Goal: Check status

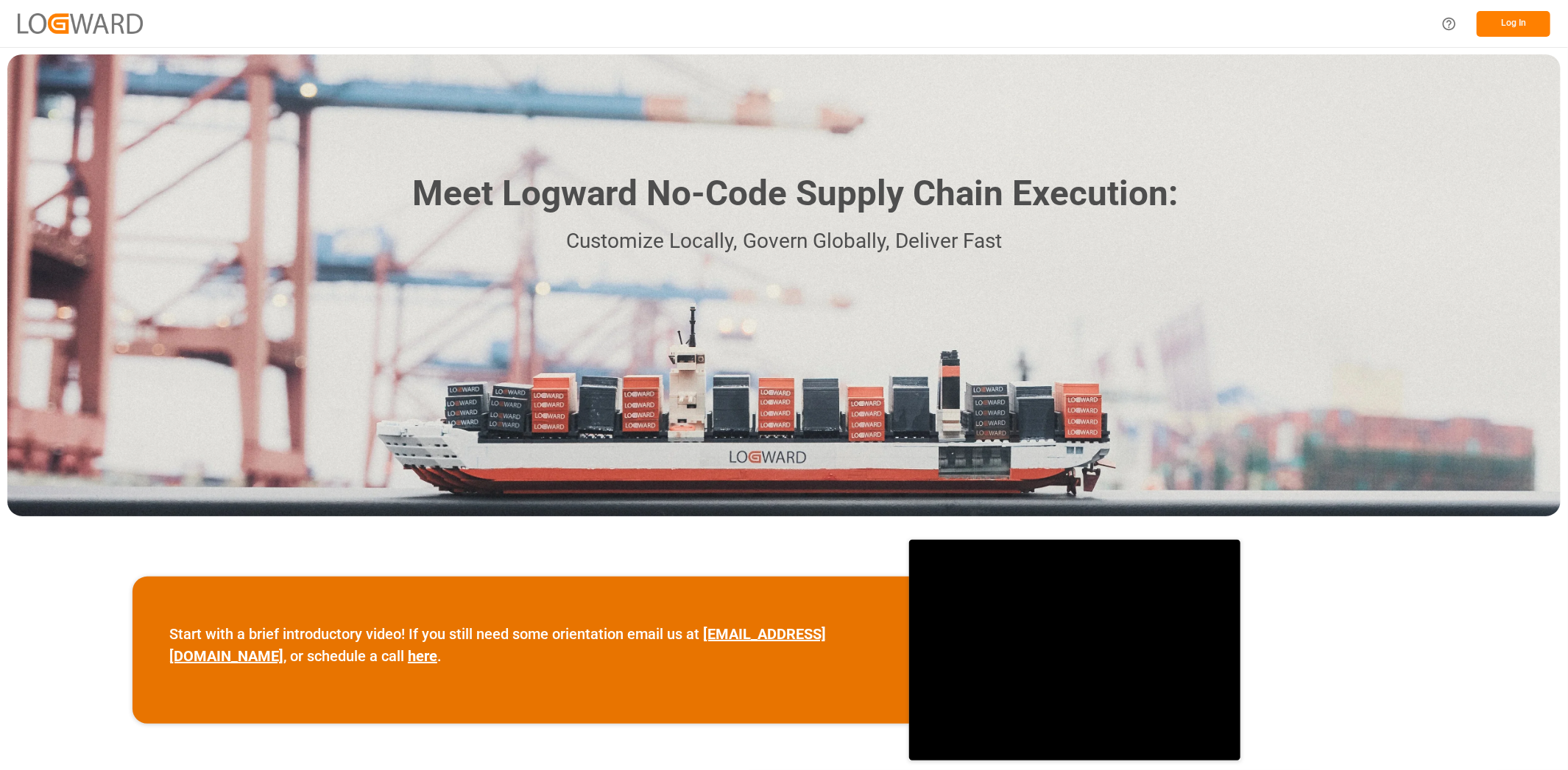
click at [1513, 24] on button "Log In" at bounding box center [1513, 24] width 74 height 26
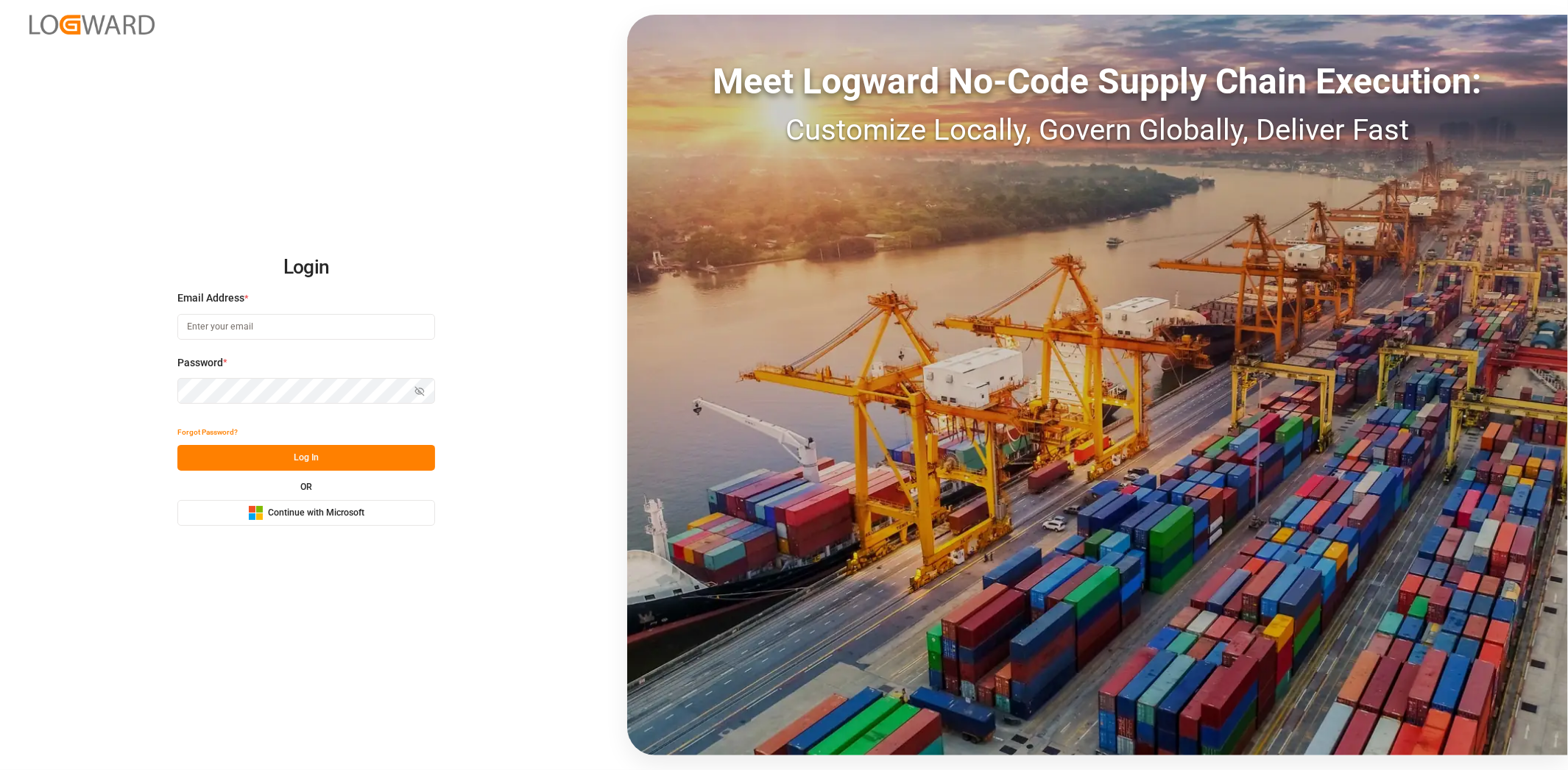
click at [242, 337] on input at bounding box center [307, 327] width 258 height 26
type input "[EMAIL_ADDRESS][PERSON_NAME][DOMAIN_NAME]"
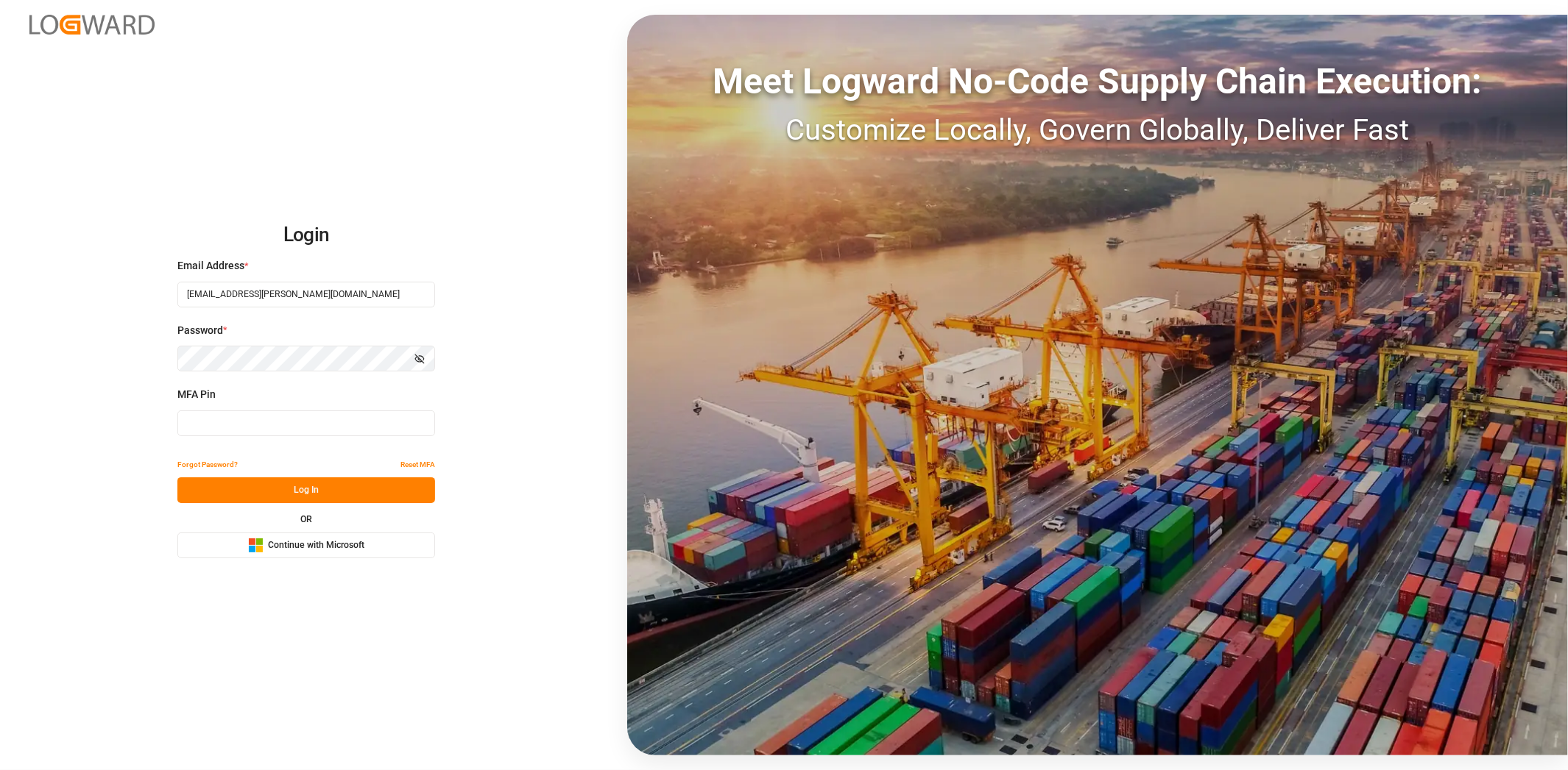
click at [250, 420] on input at bounding box center [307, 423] width 258 height 26
type input "092323"
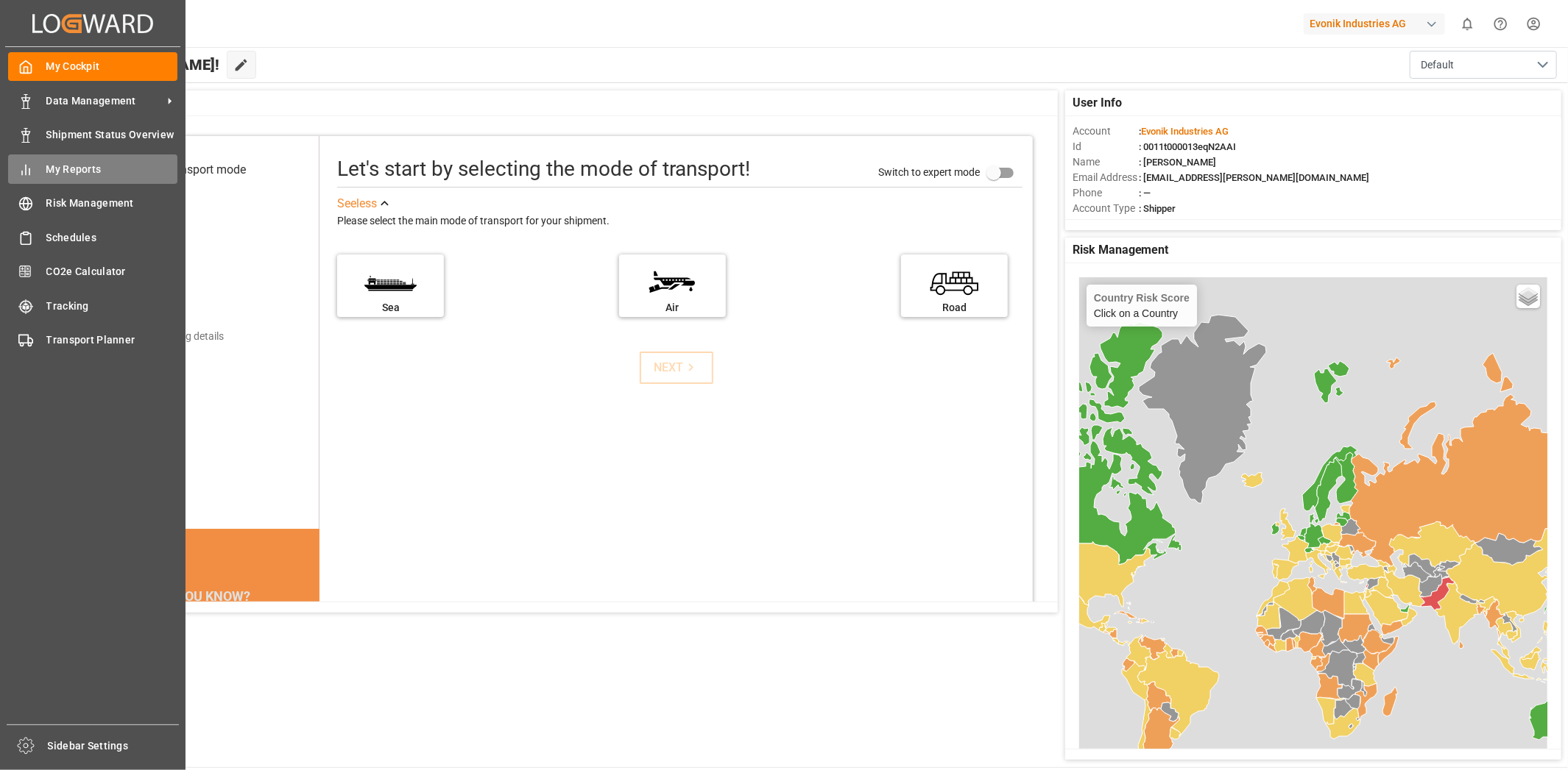
click at [60, 173] on span "My Reports" at bounding box center [112, 169] width 132 height 16
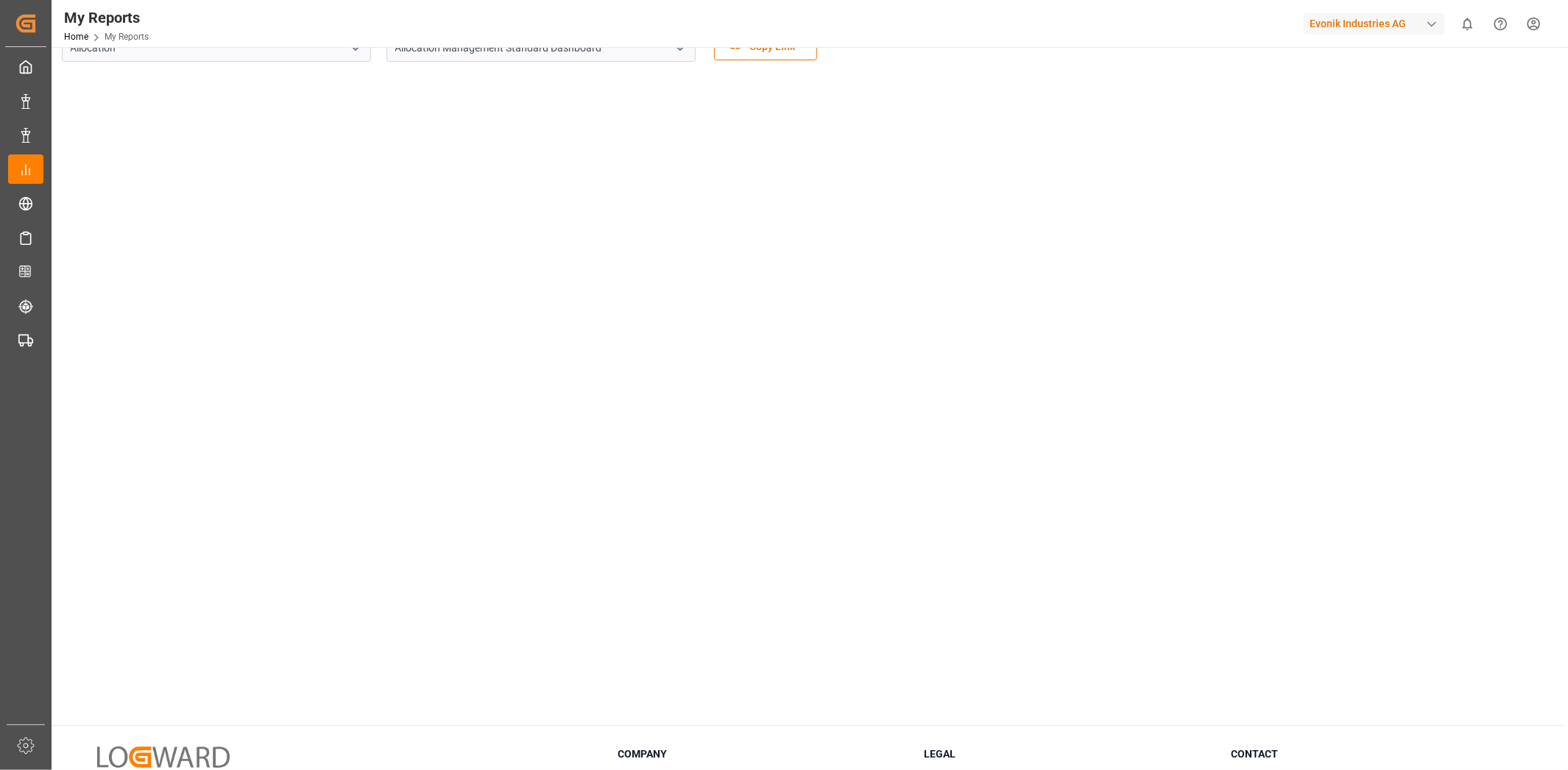
scroll to position [22, 0]
click at [717, 726] on main "Select Category Allocation Select Report Allocation Management Standard Dashboa…" at bounding box center [808, 392] width 1513 height 715
click at [593, 741] on main "Select Category Allocation Select Report Allocation Management Standard Dashboa…" at bounding box center [808, 392] width 1513 height 715
